Goal: Find specific page/section

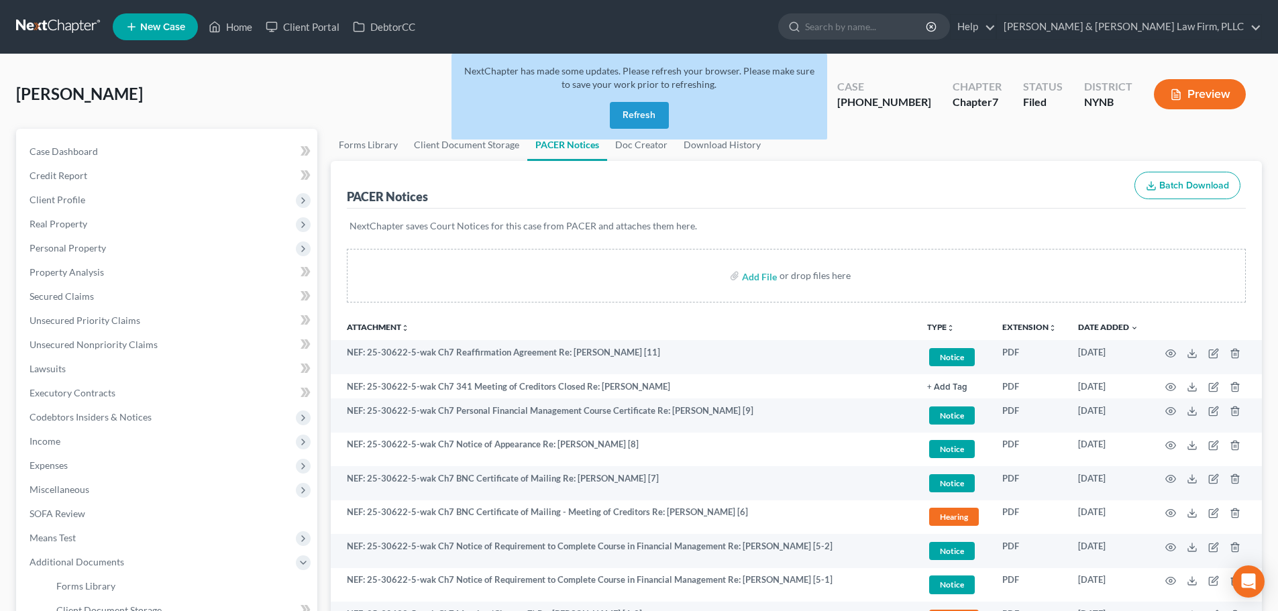
click at [643, 114] on button "Refresh" at bounding box center [639, 115] width 59 height 27
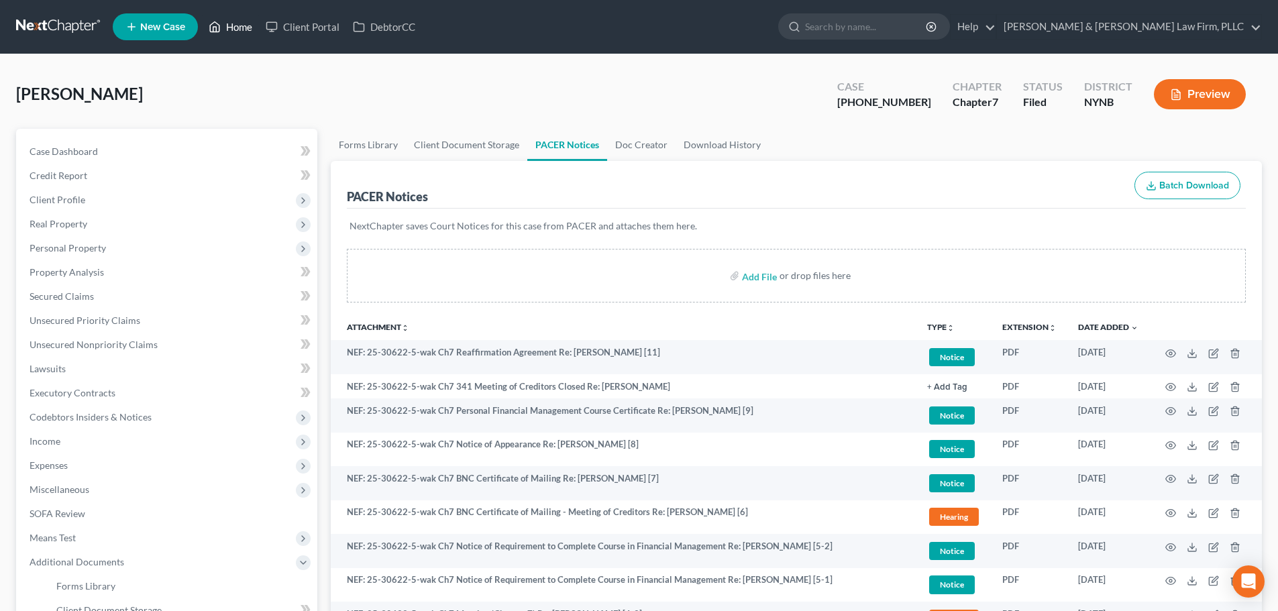
click at [237, 26] on link "Home" at bounding box center [230, 27] width 57 height 24
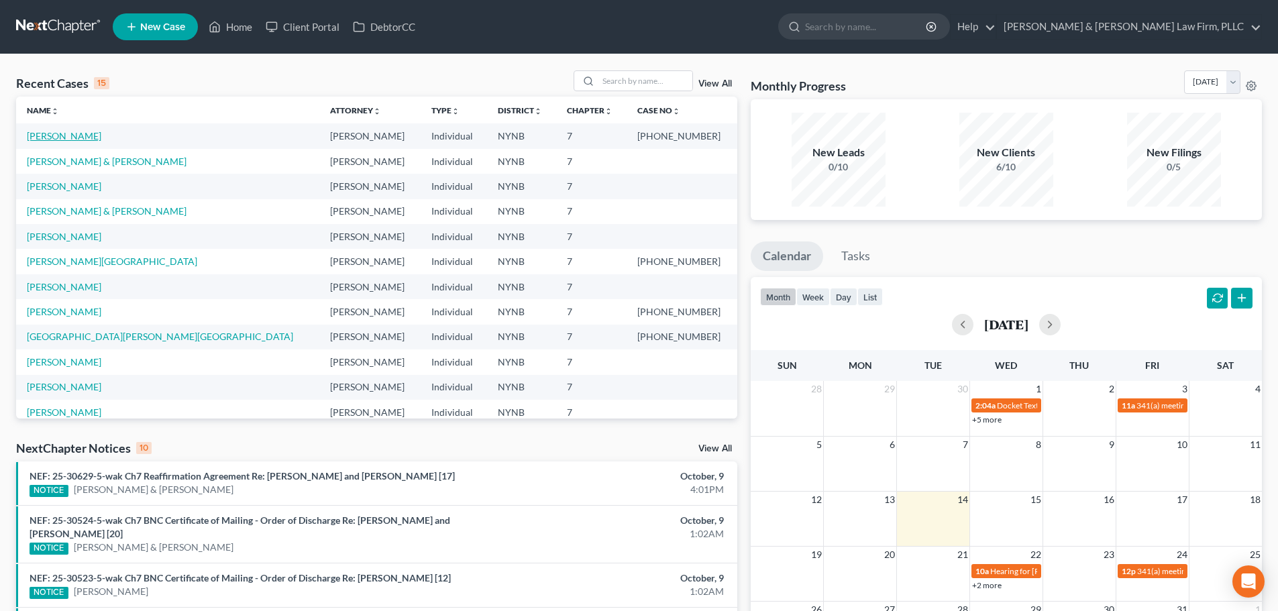
click at [56, 135] on link "[PERSON_NAME]" at bounding box center [64, 135] width 74 height 11
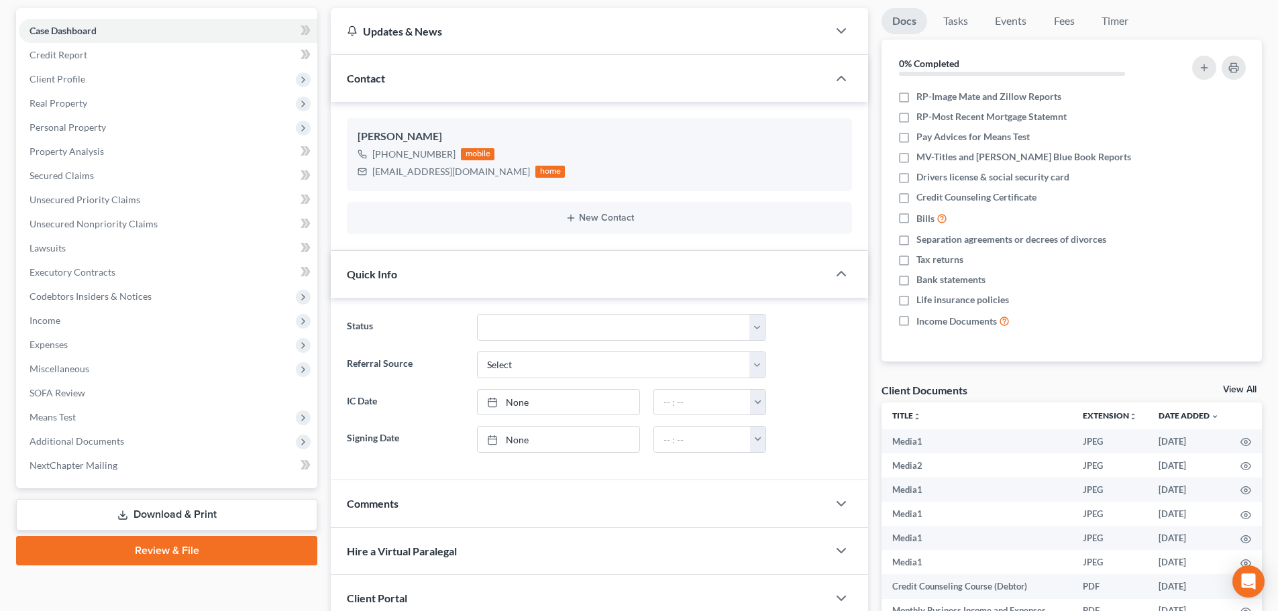
scroll to position [201, 0]
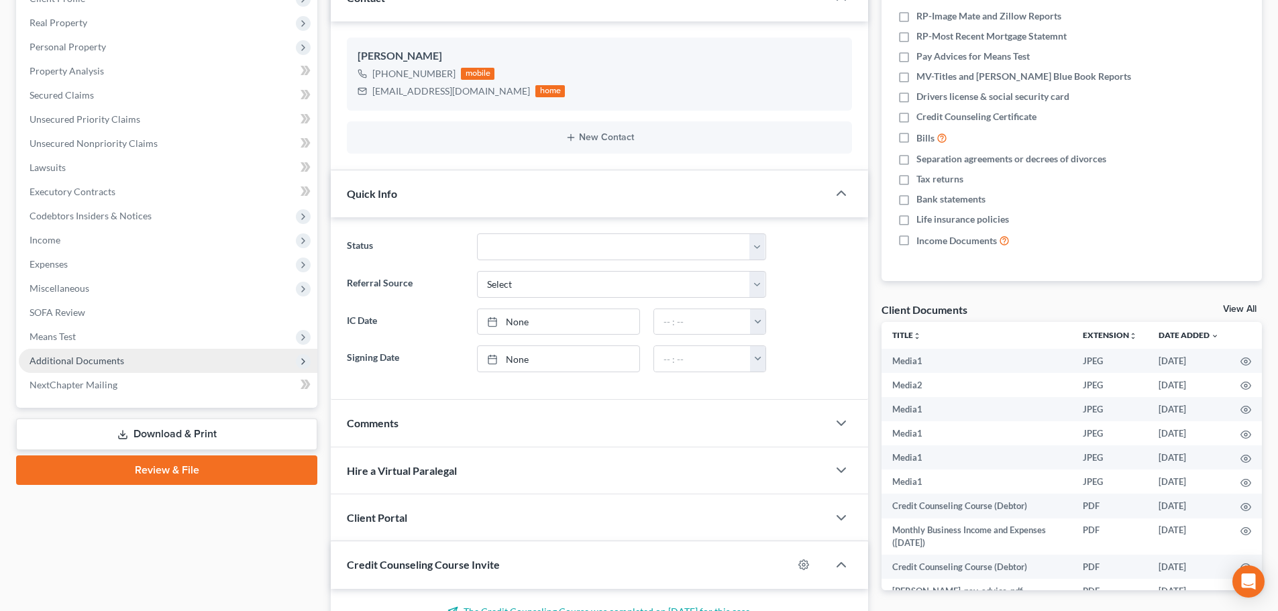
click at [82, 357] on span "Additional Documents" at bounding box center [77, 360] width 95 height 11
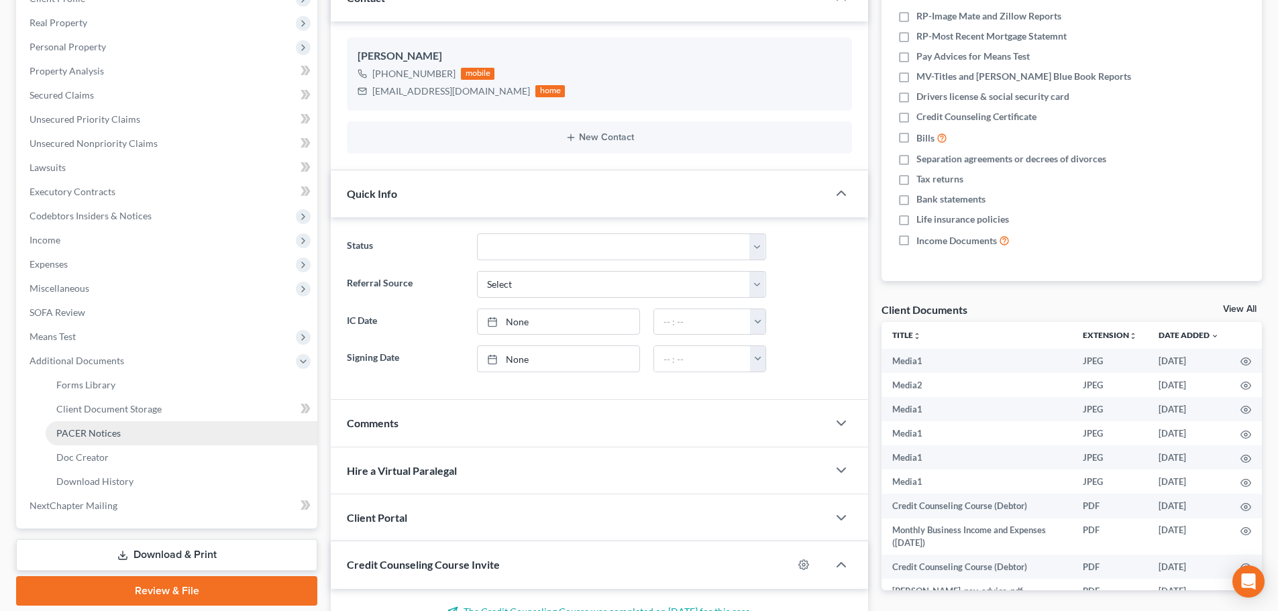
click at [83, 431] on span "PACER Notices" at bounding box center [88, 432] width 64 height 11
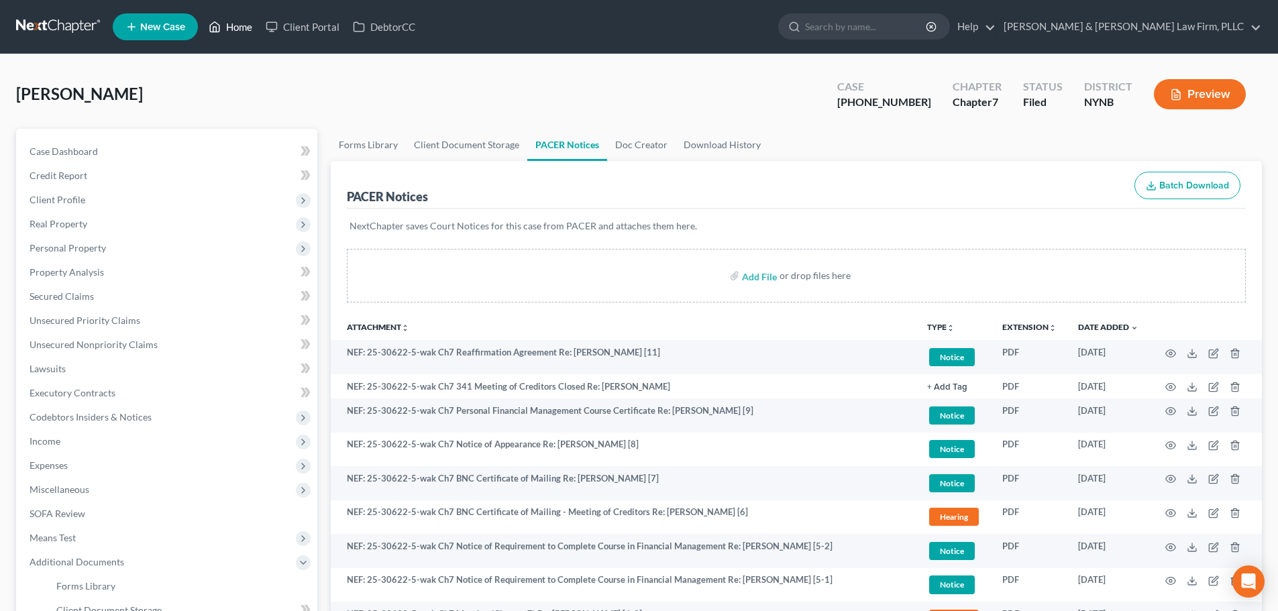
click at [236, 24] on link "Home" at bounding box center [230, 27] width 57 height 24
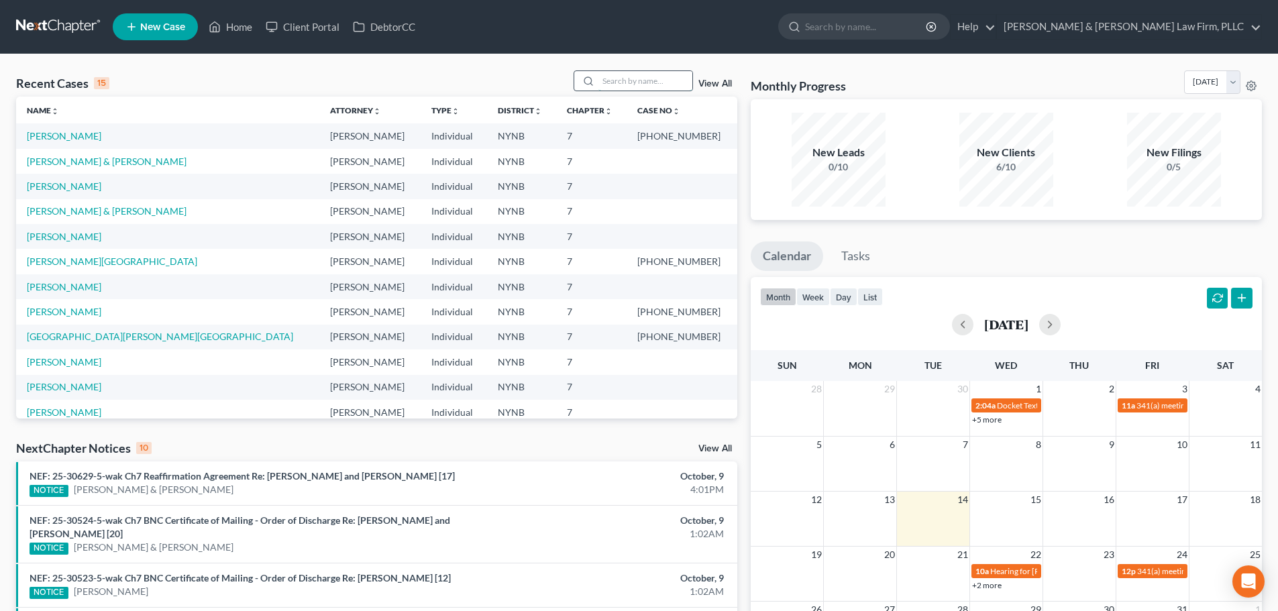
click at [642, 78] on input "search" at bounding box center [645, 80] width 94 height 19
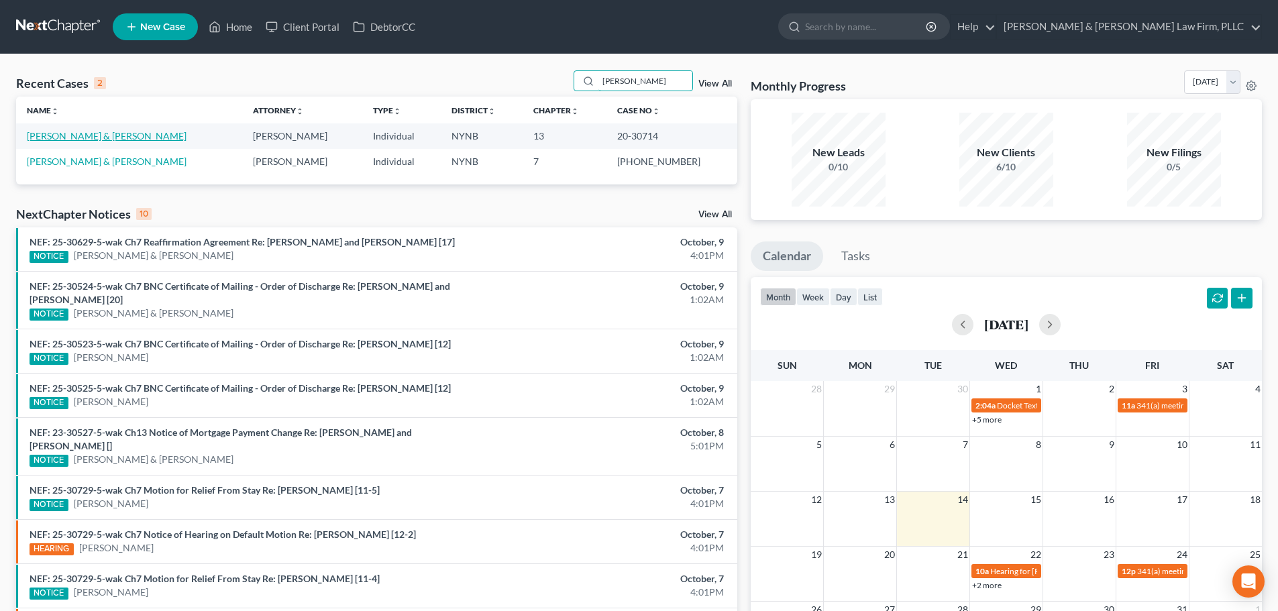
type input "[PERSON_NAME]"
click at [75, 137] on link "[PERSON_NAME] & [PERSON_NAME]" at bounding box center [107, 135] width 160 height 11
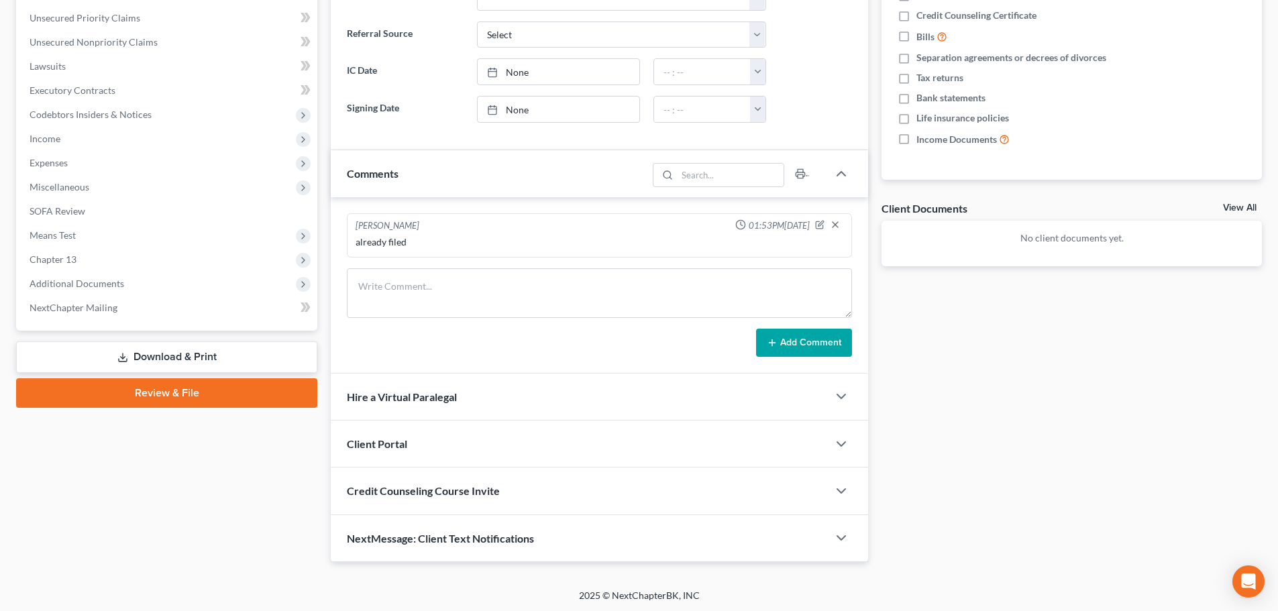
scroll to position [304, 0]
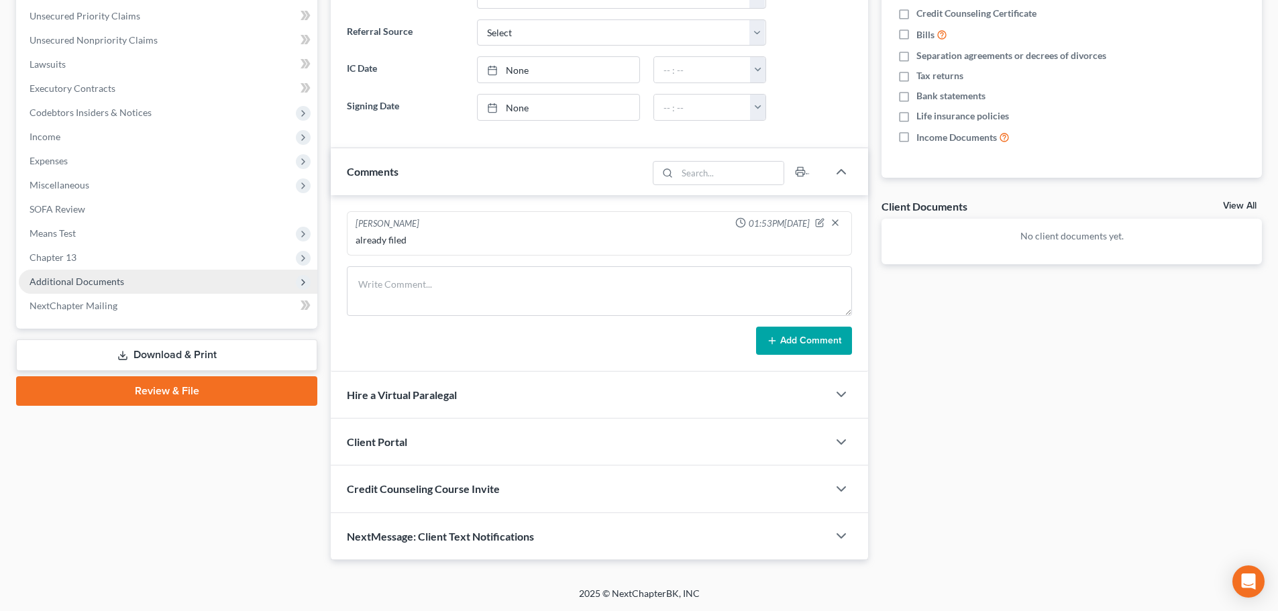
click at [99, 280] on span "Additional Documents" at bounding box center [77, 281] width 95 height 11
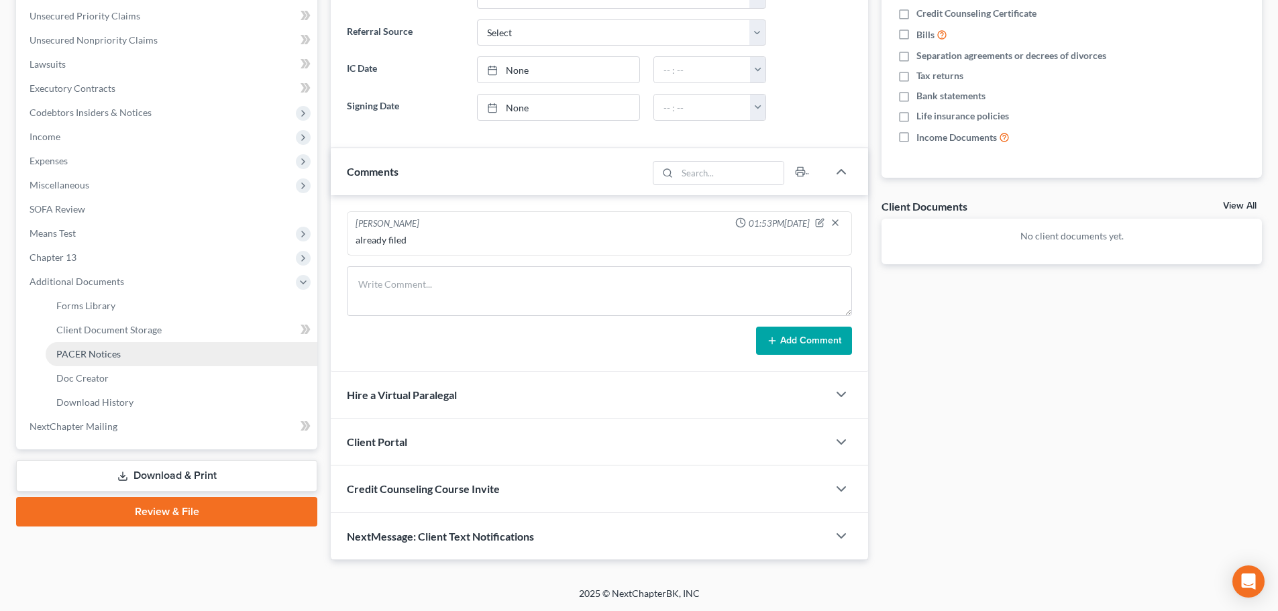
click at [89, 355] on span "PACER Notices" at bounding box center [88, 353] width 64 height 11
